Goal: Information Seeking & Learning: Find specific fact

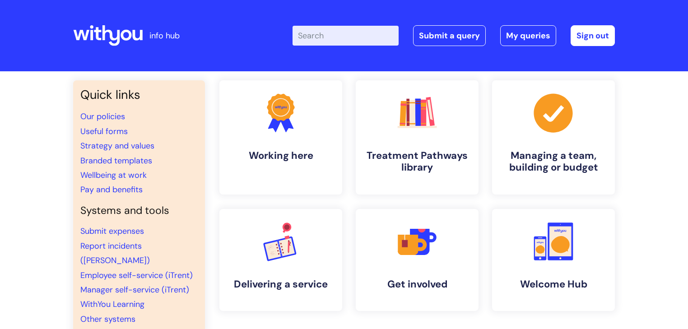
click at [325, 44] on input "Enter your search term here..." at bounding box center [345, 36] width 106 height 20
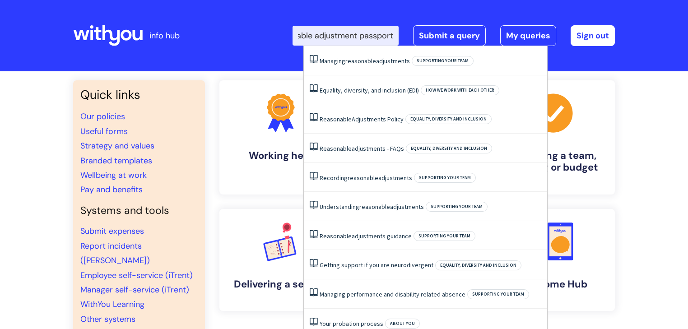
scroll to position [0, 36]
type input "reasonable adjustment passport"
click button "Search" at bounding box center [0, 0] width 0 height 0
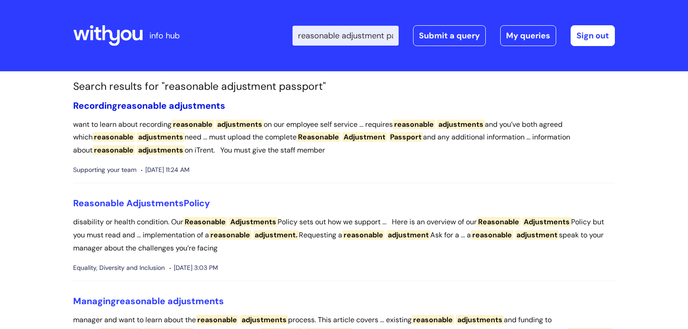
click at [132, 107] on span "reasonable" at bounding box center [141, 106] width 49 height 12
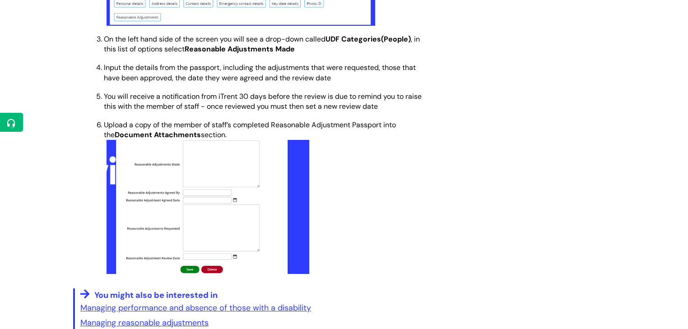
scroll to position [433, 0]
